Goal: Ask a question

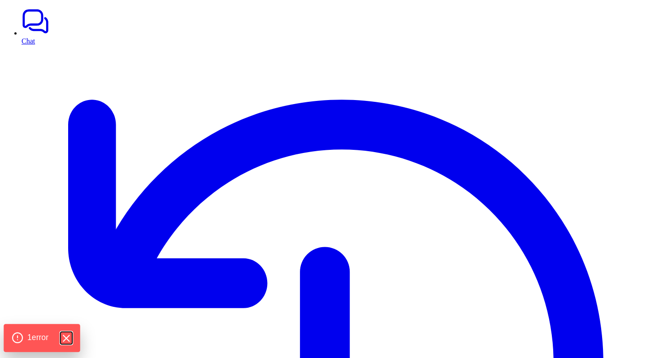
click at [70, 337] on icon "Hide Errors" at bounding box center [66, 338] width 12 height 12
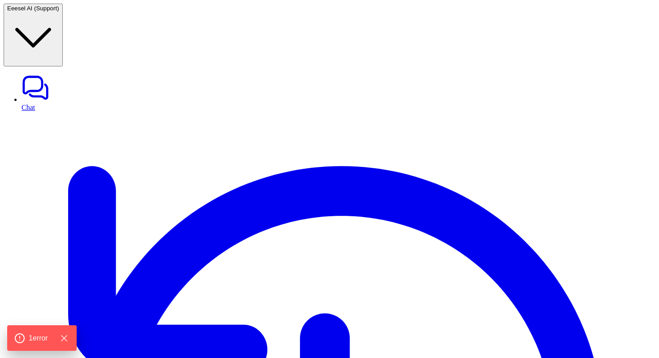
type textarea "**********"
